Goal: Transaction & Acquisition: Purchase product/service

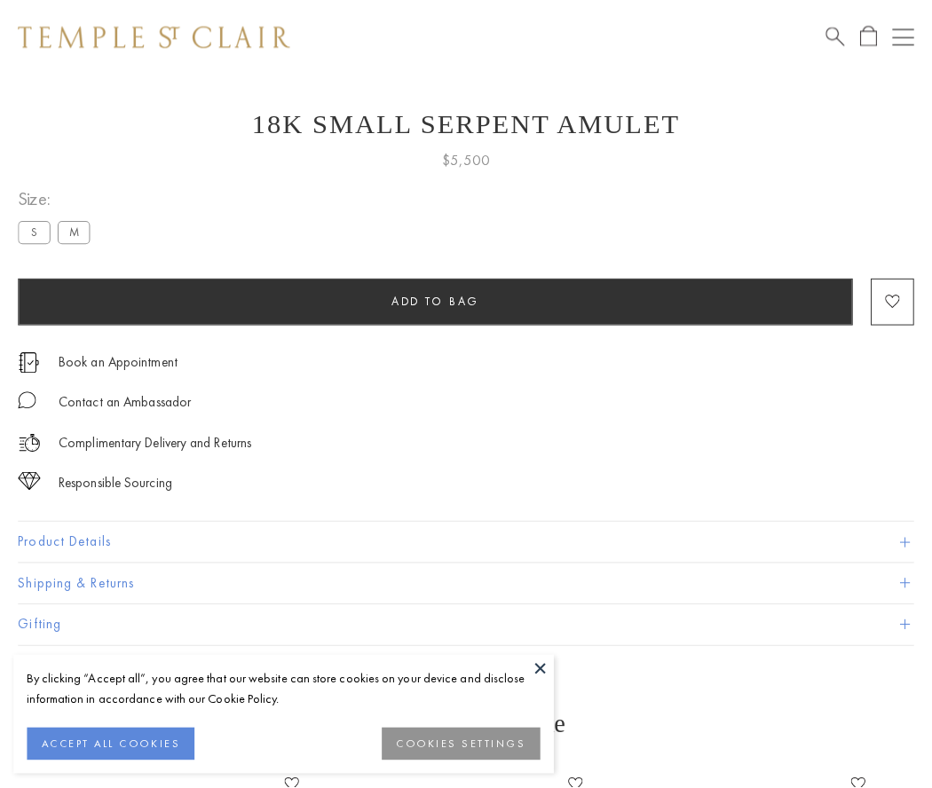
scroll to position [29, 0]
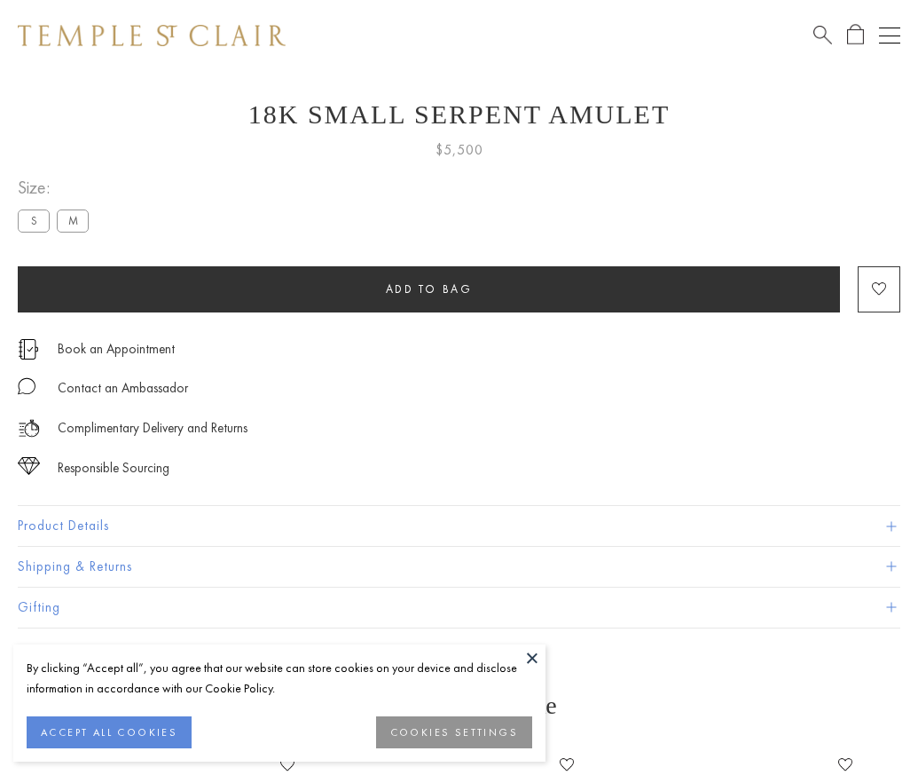
click at [429, 288] on span "Add to bag" at bounding box center [429, 288] width 87 height 15
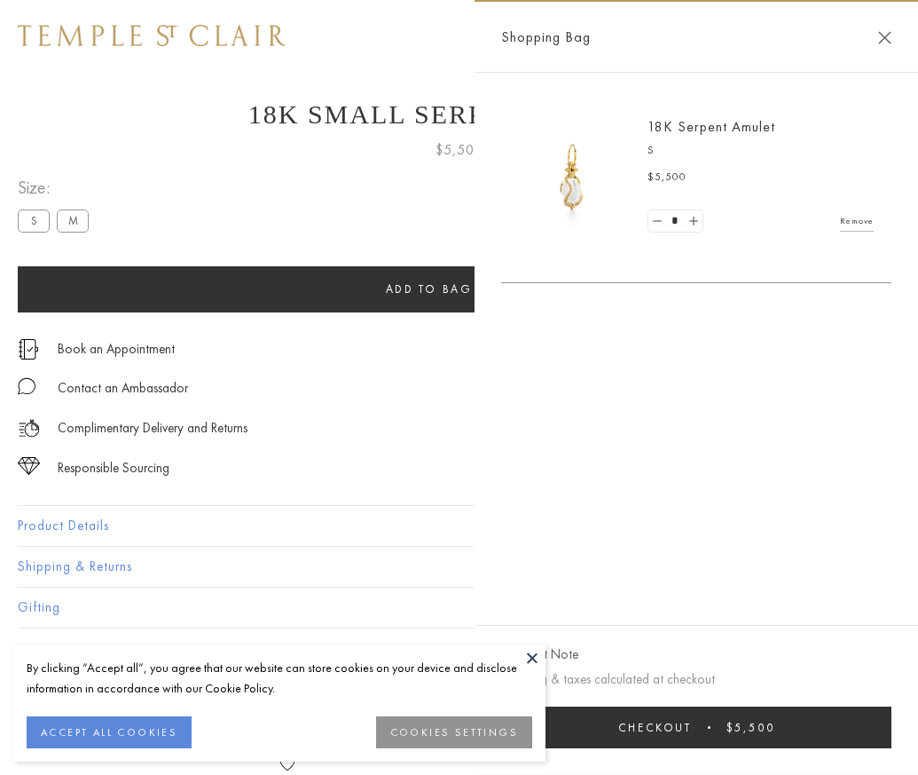
click at [892, 740] on button "Checkout $5,500" at bounding box center [696, 727] width 390 height 42
